Goal: Communication & Community: Answer question/provide support

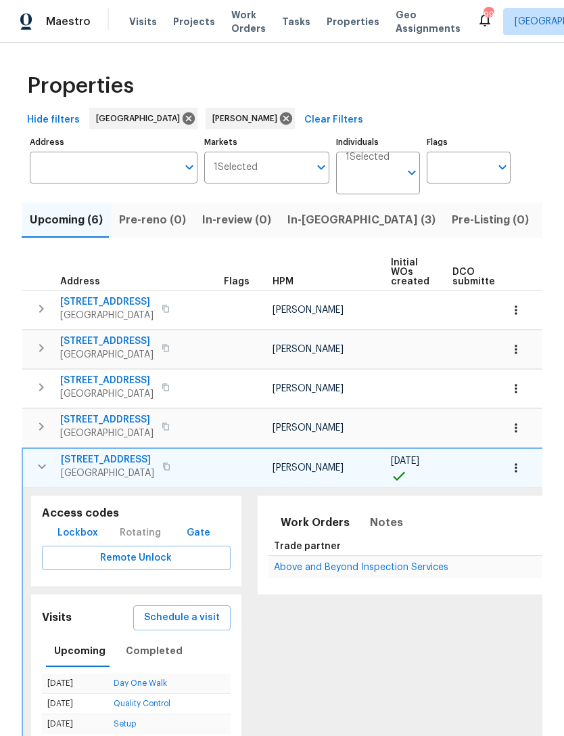
click at [311, 216] on span "In-reno (3)" at bounding box center [362, 219] width 148 height 19
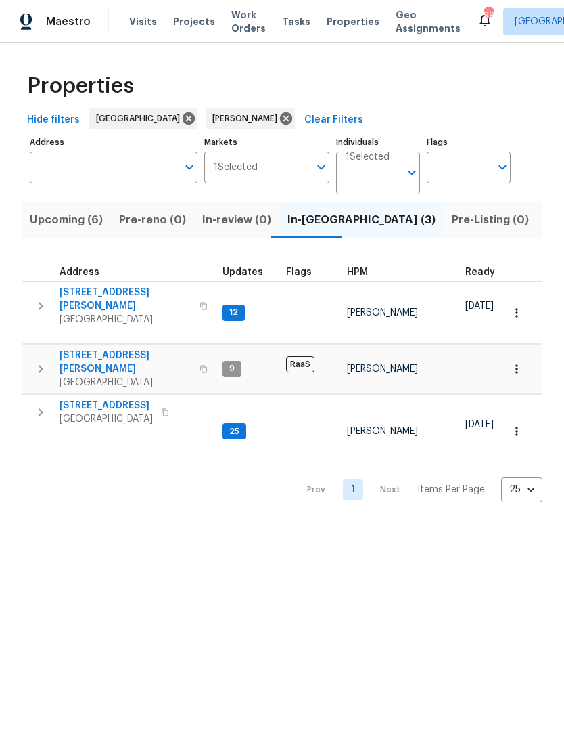
click at [44, 404] on icon "button" at bounding box center [40, 412] width 16 height 16
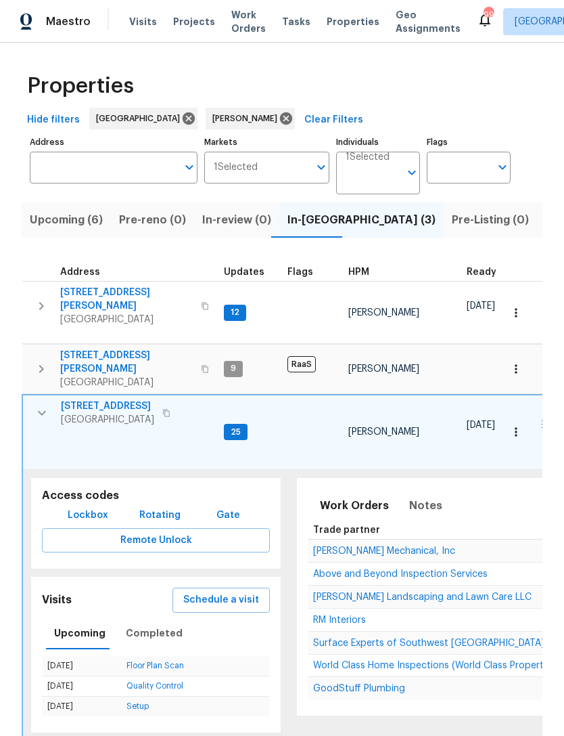
click at [389, 569] on span "Above and Beyond Inspection Services" at bounding box center [400, 573] width 175 height 9
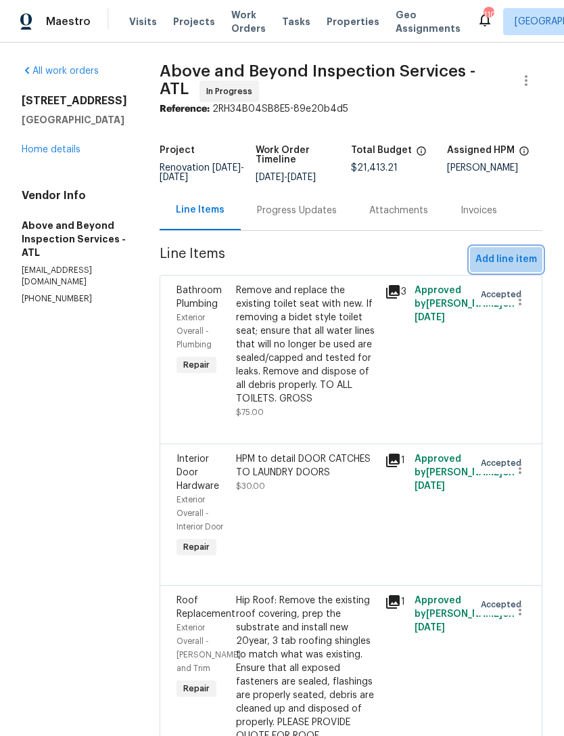
click at [510, 266] on span "Add line item" at bounding box center [507, 259] width 62 height 17
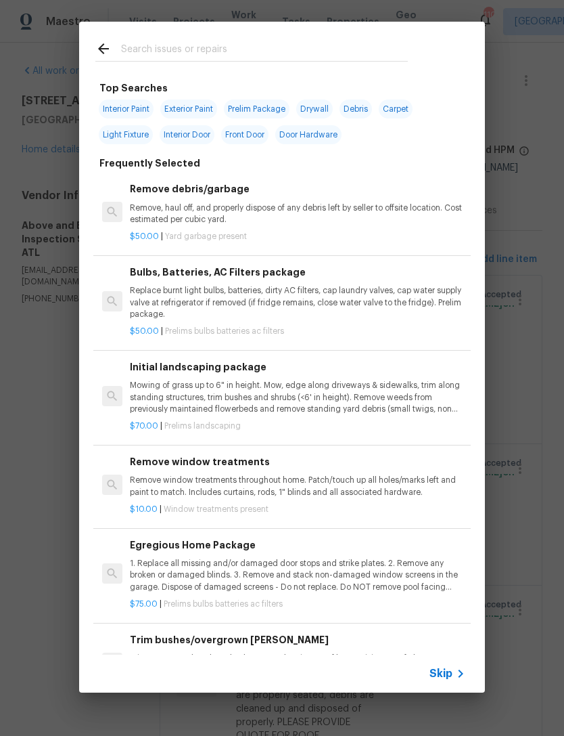
click at [367, 48] on input "text" at bounding box center [264, 51] width 287 height 20
type input "Door"
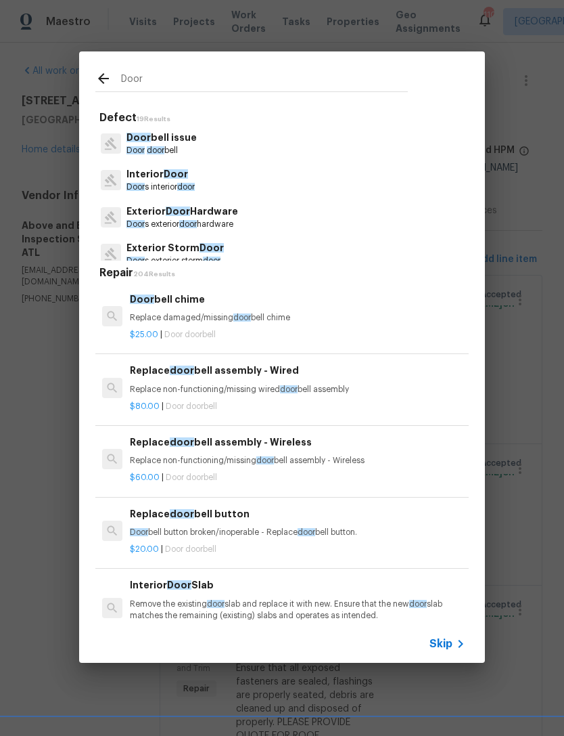
click at [186, 180] on p "Interior Door" at bounding box center [161, 174] width 68 height 14
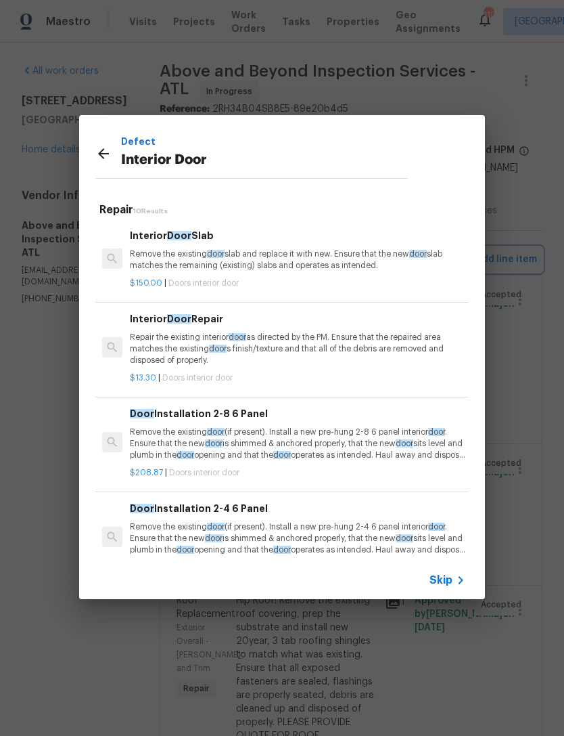
click at [497, 199] on div "Defect Interior Door Repair 10 Results Interior Door Slab Remove the existing d…" at bounding box center [282, 357] width 564 height 714
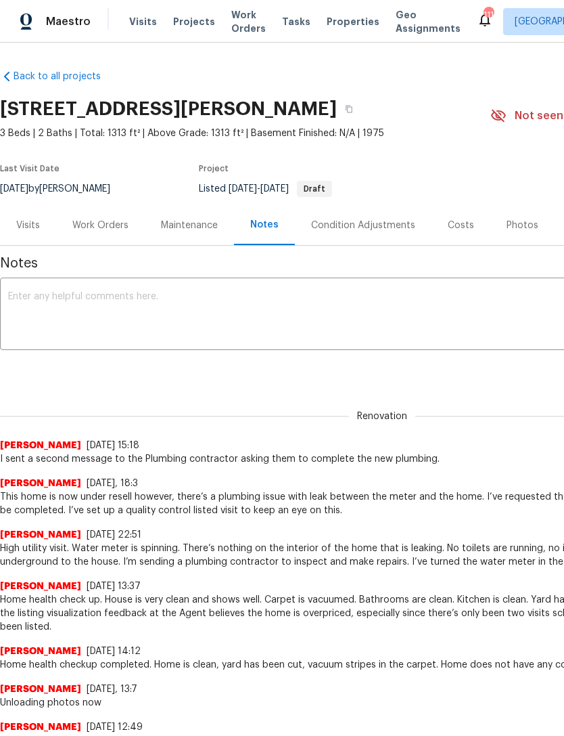
click at [100, 229] on div "Work Orders" at bounding box center [100, 226] width 56 height 14
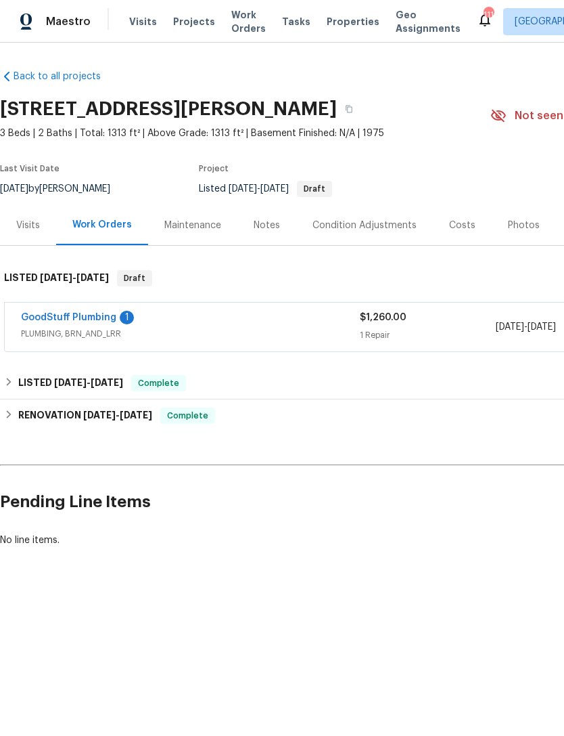
click at [87, 320] on link "GoodStuff Plumbing" at bounding box center [68, 317] width 95 height 9
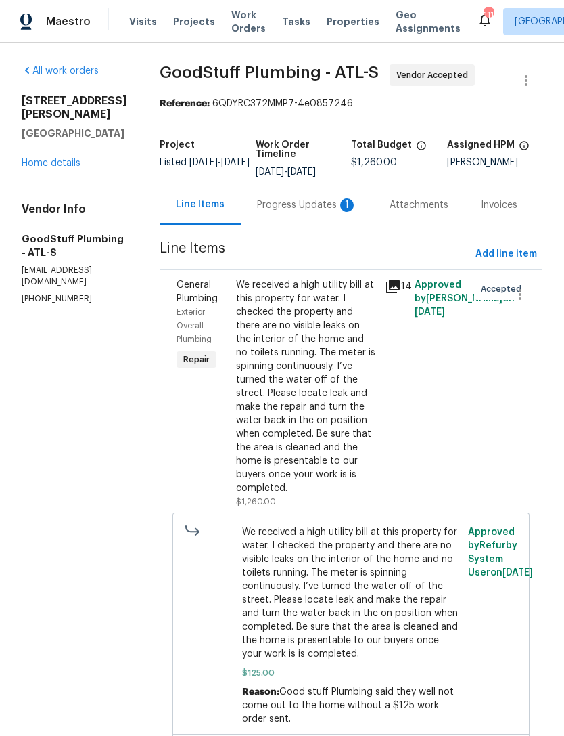
click at [309, 206] on div "Progress Updates 1" at bounding box center [307, 205] width 100 height 14
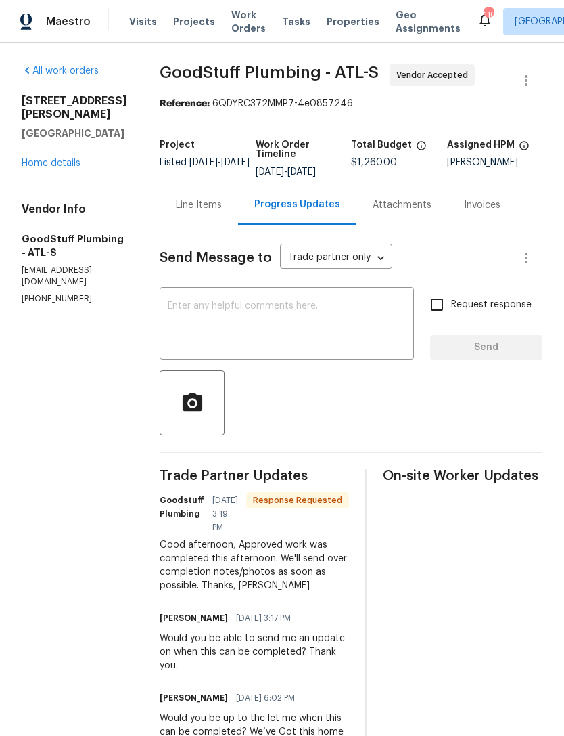
click at [292, 319] on textarea at bounding box center [287, 324] width 238 height 47
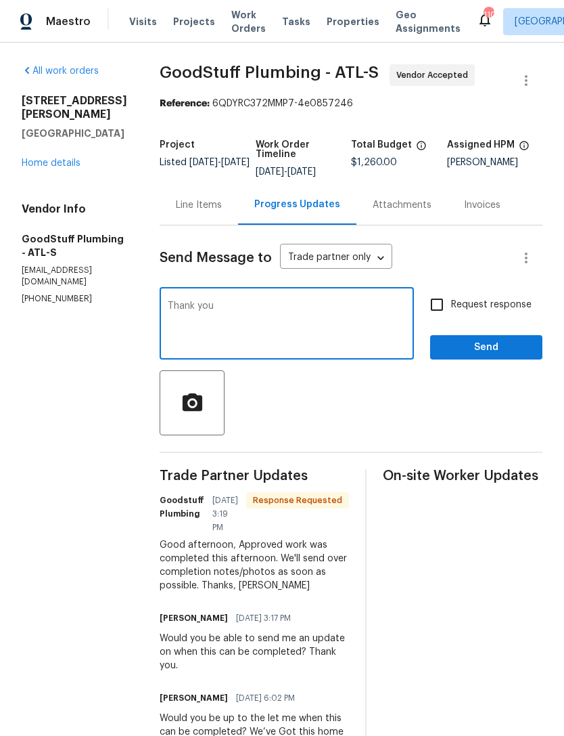
type textarea "Thank you"
click at [497, 354] on span "Send" at bounding box center [486, 347] width 91 height 17
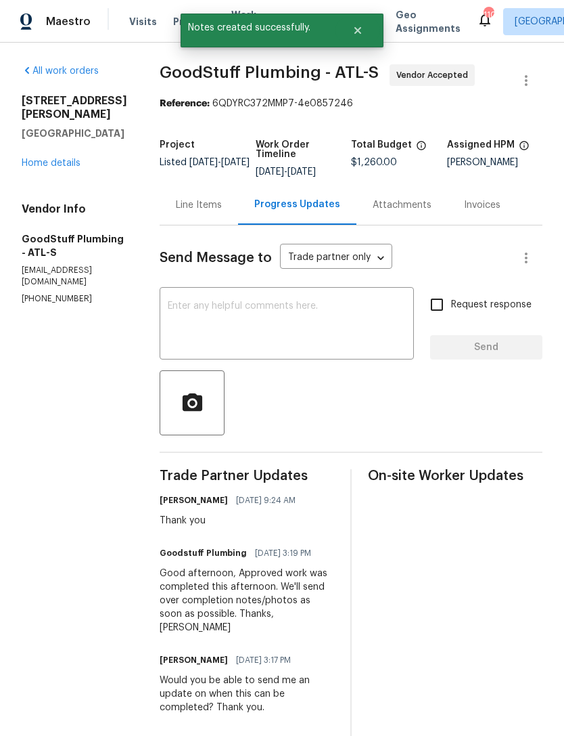
click at [64, 139] on div "[STREET_ADDRESS][PERSON_NAME] Home details" at bounding box center [75, 132] width 106 height 76
click at [65, 158] on link "Home details" at bounding box center [51, 162] width 59 height 9
